Goal: Information Seeking & Learning: Check status

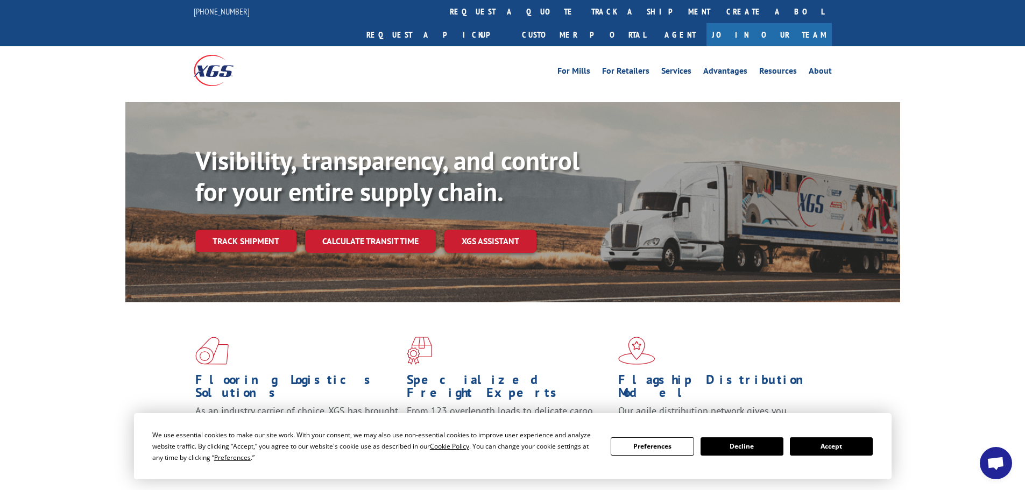
click at [583, 5] on link "track a shipment" at bounding box center [650, 11] width 135 height 23
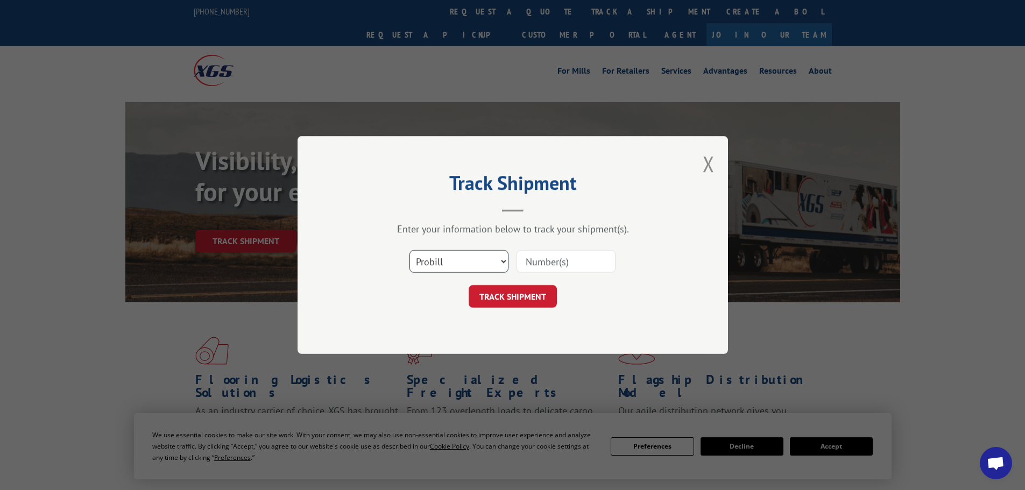
drag, startPoint x: 472, startPoint y: 257, endPoint x: 470, endPoint y: 271, distance: 14.7
click at [474, 263] on select "Select category... Probill BOL PO" at bounding box center [459, 261] width 99 height 23
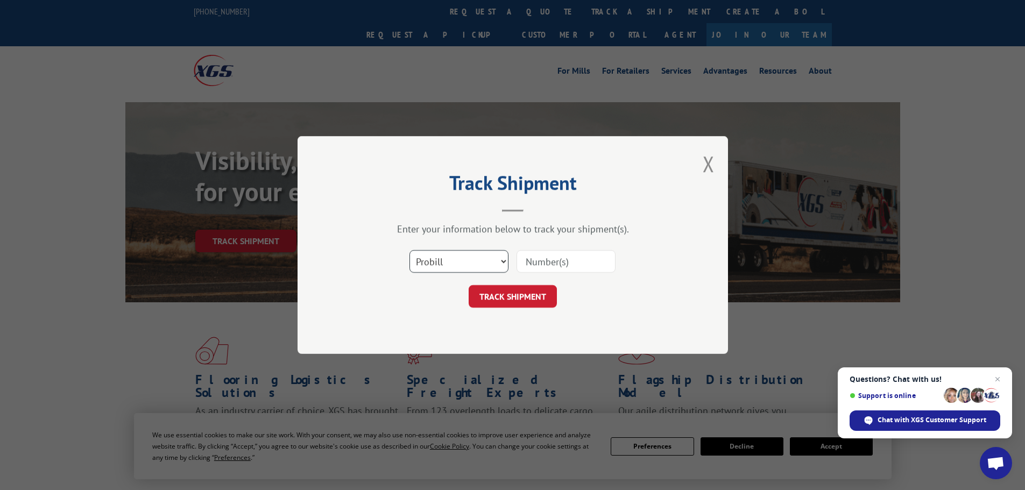
select select "bol"
click at [410, 250] on select "Select category... Probill BOL PO" at bounding box center [459, 261] width 99 height 23
click at [564, 255] on input at bounding box center [566, 261] width 99 height 23
paste input "6011400"
type input "6011400"
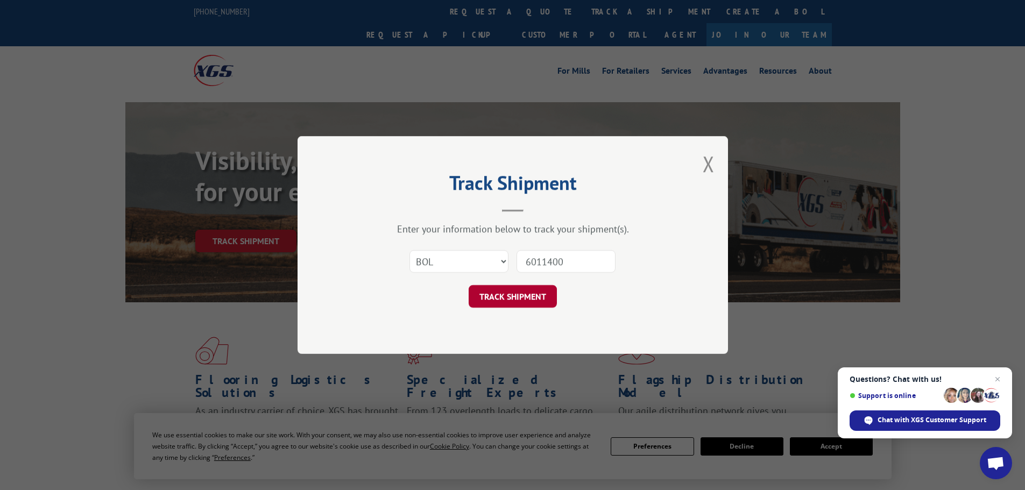
click at [521, 300] on button "TRACK SHIPMENT" at bounding box center [513, 296] width 88 height 23
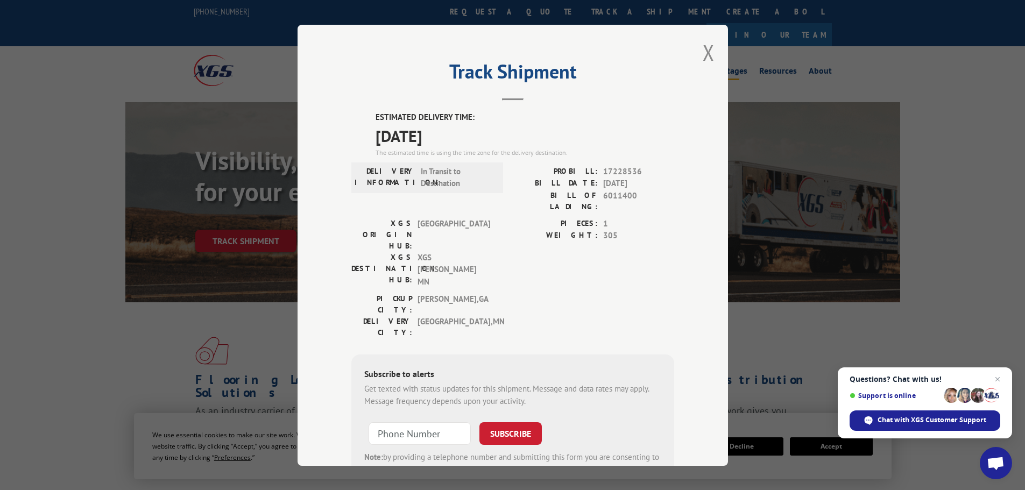
click at [703, 50] on button "Close modal" at bounding box center [709, 52] width 12 height 29
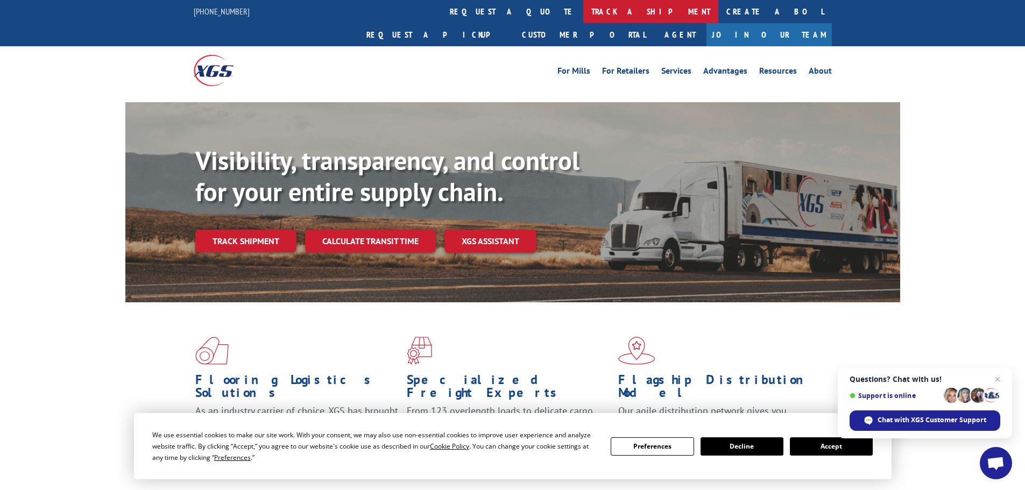
click at [583, 7] on link "track a shipment" at bounding box center [650, 11] width 135 height 23
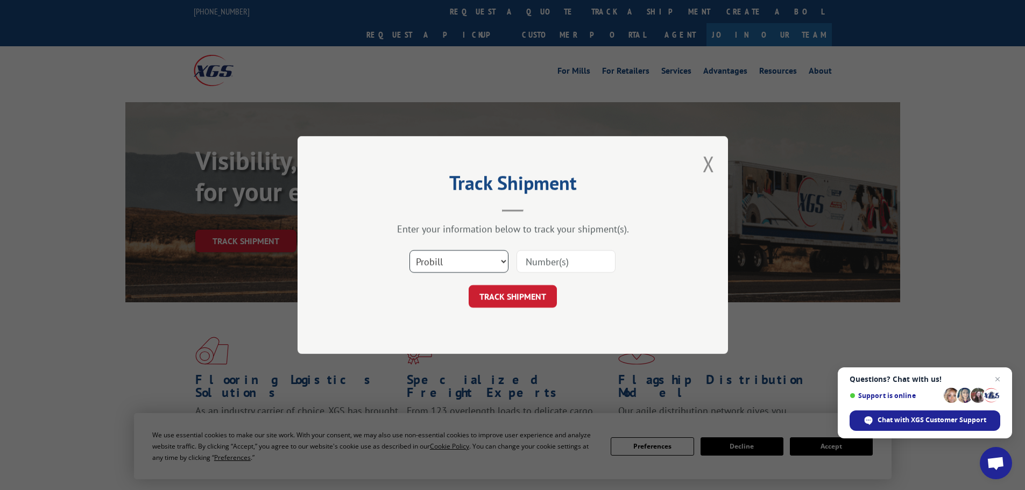
drag, startPoint x: 452, startPoint y: 258, endPoint x: 453, endPoint y: 264, distance: 6.0
click at [454, 259] on select "Select category... Probill BOL PO" at bounding box center [459, 261] width 99 height 23
select select "bol"
click at [410, 250] on select "Select category... Probill BOL PO" at bounding box center [459, 261] width 99 height 23
drag, startPoint x: 519, startPoint y: 255, endPoint x: 526, endPoint y: 255, distance: 7.0
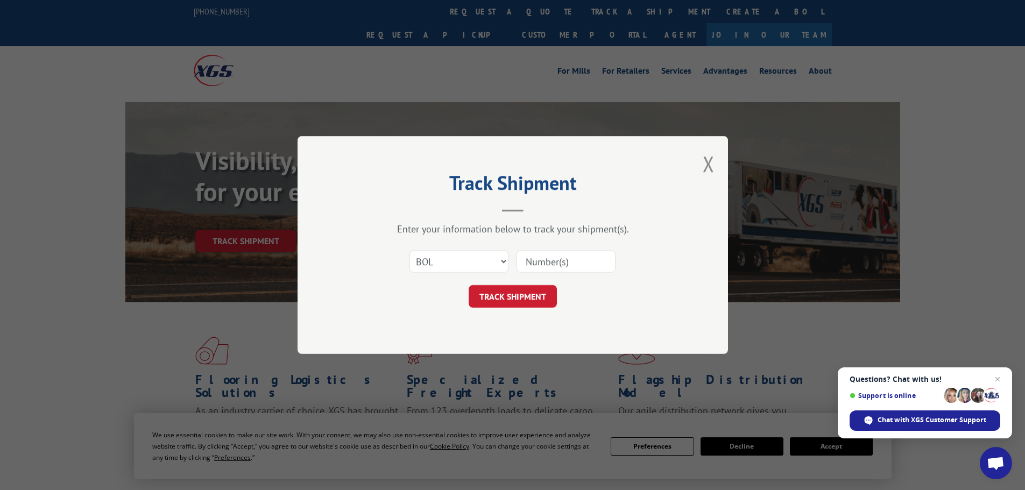
click at [522, 255] on input at bounding box center [566, 261] width 99 height 23
click at [560, 262] on input at bounding box center [566, 261] width 99 height 23
paste input "6006269"
type input "6006269"
click at [518, 300] on button "TRACK SHIPMENT" at bounding box center [513, 296] width 88 height 23
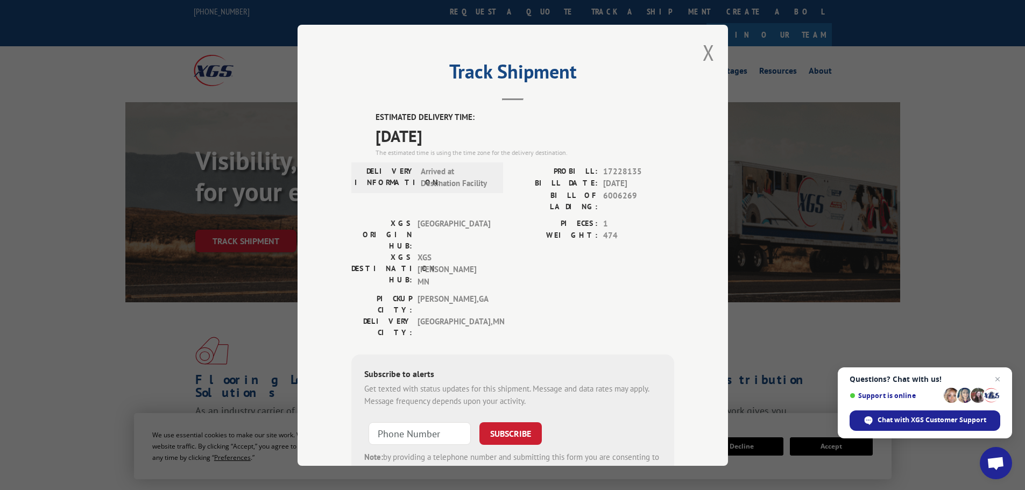
click at [712, 50] on div "Track Shipment ESTIMATED DELIVERY TIME: [DATE] The estimated time is using the …" at bounding box center [513, 245] width 431 height 441
click at [708, 56] on button "Close modal" at bounding box center [709, 52] width 12 height 29
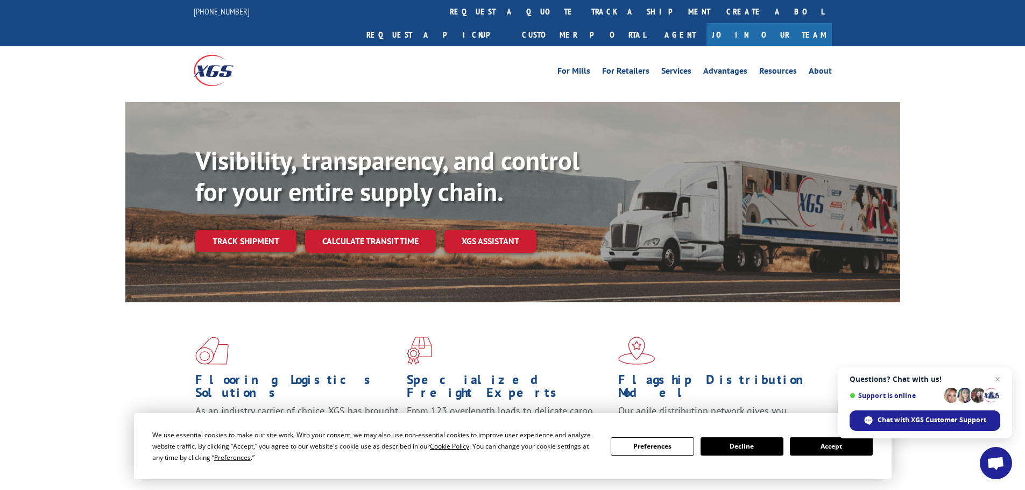
click at [583, 7] on link "track a shipment" at bounding box center [650, 11] width 135 height 23
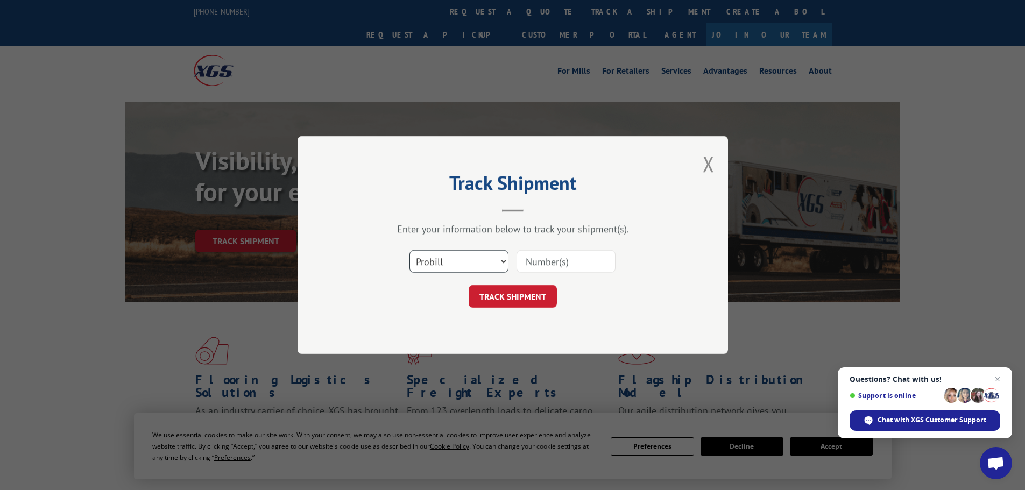
click at [465, 266] on select "Select category... Probill BOL PO" at bounding box center [459, 261] width 99 height 23
select select "bol"
click at [410, 250] on select "Select category... Probill BOL PO" at bounding box center [459, 261] width 99 height 23
click at [543, 261] on input at bounding box center [566, 261] width 99 height 23
paste input "6006950"
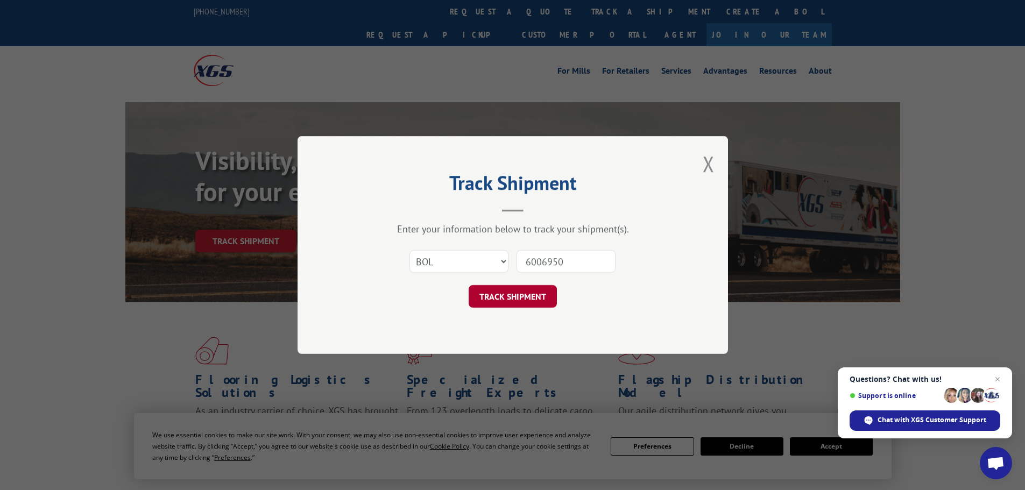
type input "6006950"
click at [507, 296] on button "TRACK SHIPMENT" at bounding box center [513, 296] width 88 height 23
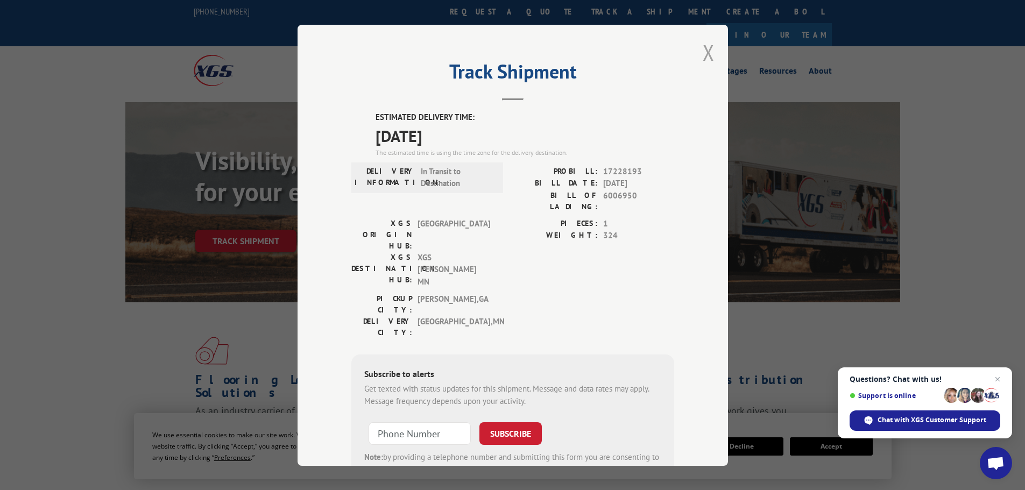
click at [703, 50] on button "Close modal" at bounding box center [709, 52] width 12 height 29
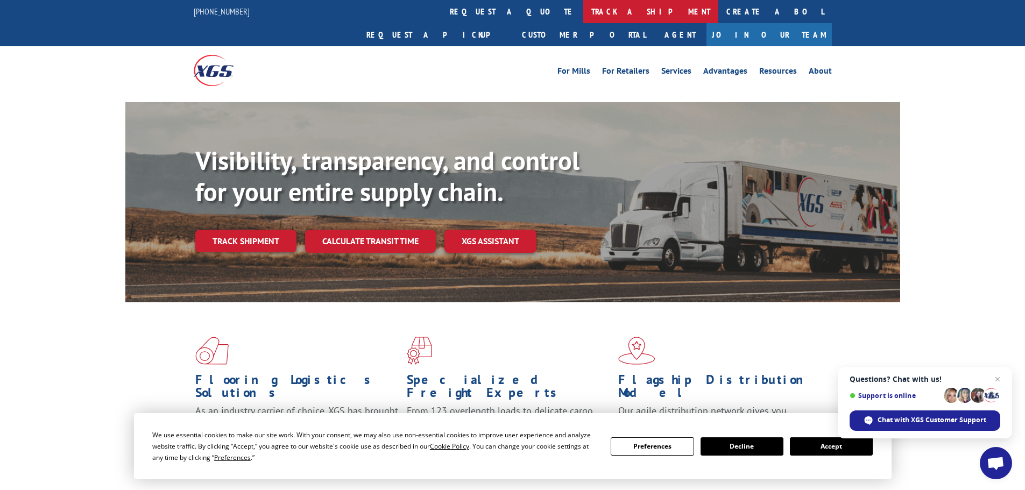
click at [583, 9] on link "track a shipment" at bounding box center [650, 11] width 135 height 23
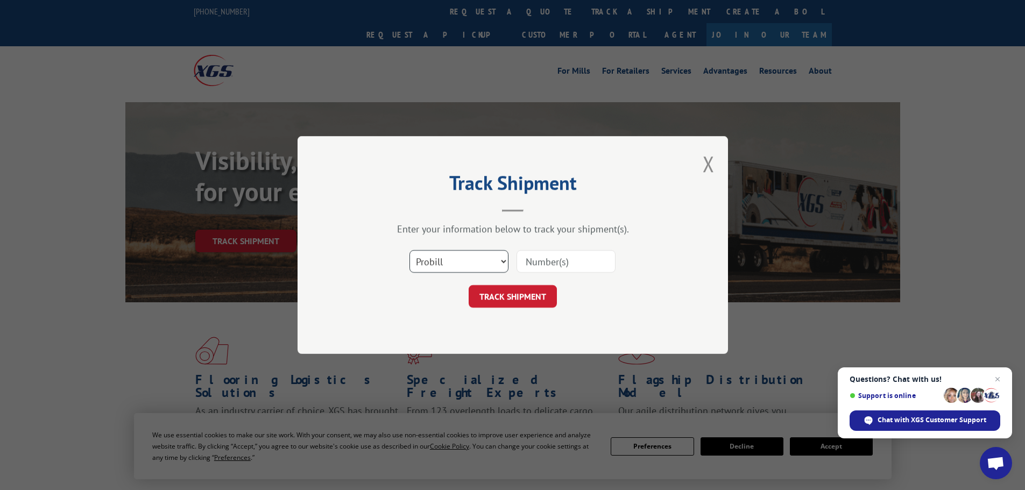
drag, startPoint x: 466, startPoint y: 265, endPoint x: 467, endPoint y: 272, distance: 6.5
click at [466, 267] on select "Select category... Probill BOL PO" at bounding box center [459, 261] width 99 height 23
select select "bol"
click at [410, 250] on select "Select category... Probill BOL PO" at bounding box center [459, 261] width 99 height 23
drag, startPoint x: 560, startPoint y: 254, endPoint x: 567, endPoint y: 258, distance: 8.2
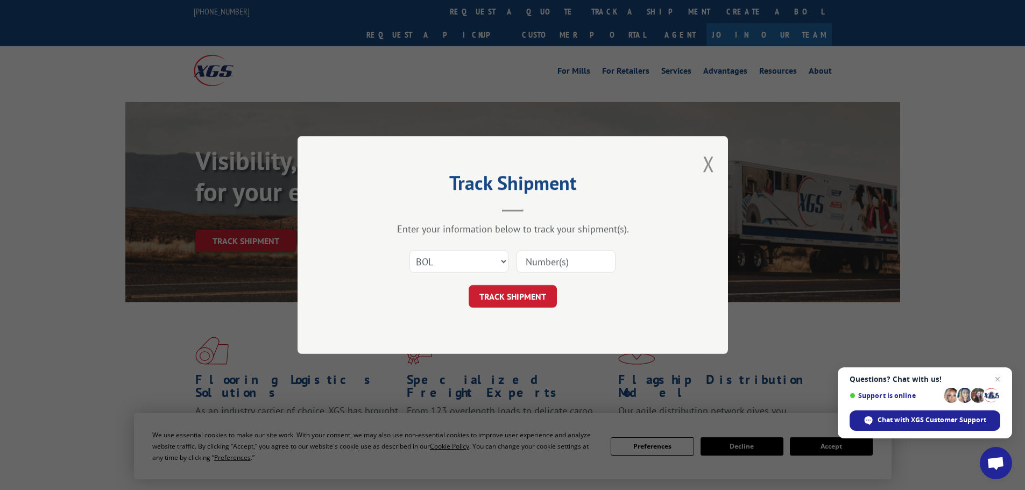
click at [562, 256] on input at bounding box center [566, 261] width 99 height 23
paste input "5131910"
type input "5131910"
click at [522, 288] on button "TRACK SHIPMENT" at bounding box center [513, 296] width 88 height 23
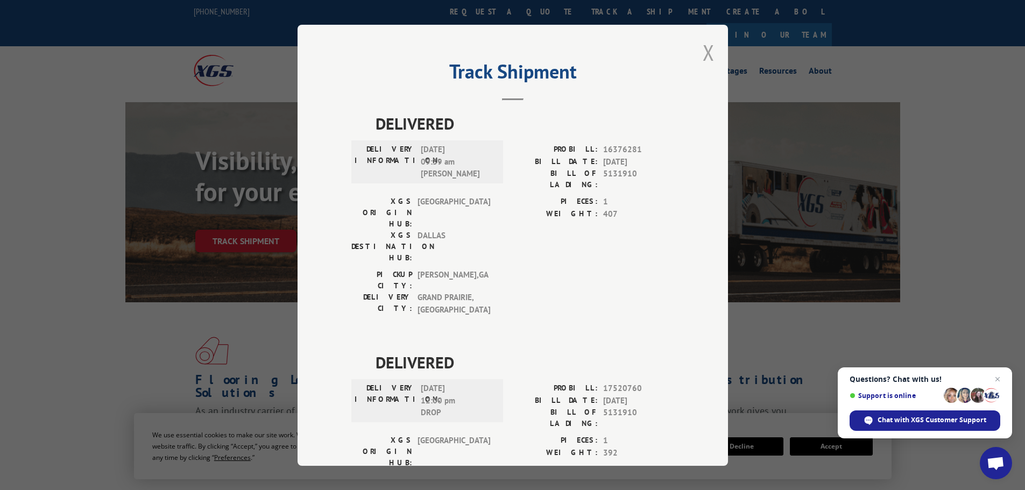
click at [705, 51] on button "Close modal" at bounding box center [709, 52] width 12 height 29
